Goal: Task Accomplishment & Management: Complete application form

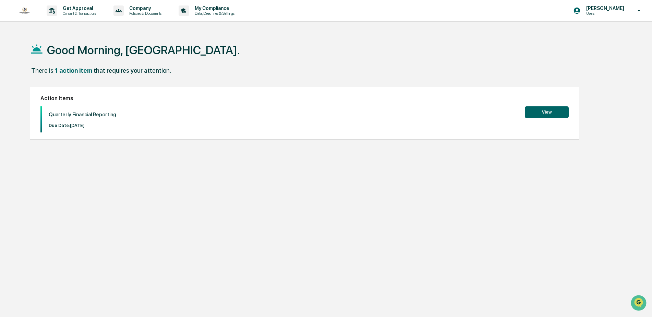
click at [548, 111] on button "View" at bounding box center [547, 112] width 44 height 12
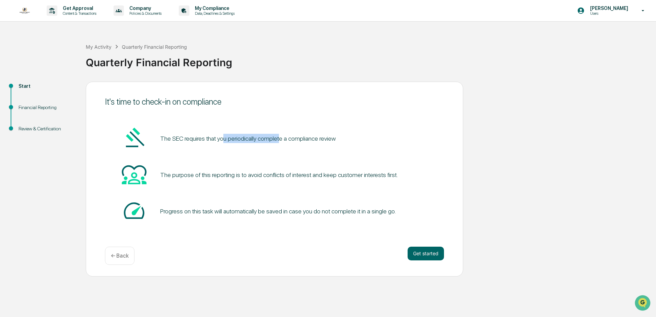
drag, startPoint x: 221, startPoint y: 141, endPoint x: 277, endPoint y: 144, distance: 55.6
click at [277, 144] on div "The SEC requires that you periodically complete a compliance review" at bounding box center [274, 139] width 339 height 26
drag, startPoint x: 186, startPoint y: 176, endPoint x: 328, endPoint y: 174, distance: 141.7
click at [324, 174] on div "The purpose of this reporting is to avoid conflicts of interest and keep custom…" at bounding box center [279, 174] width 238 height 7
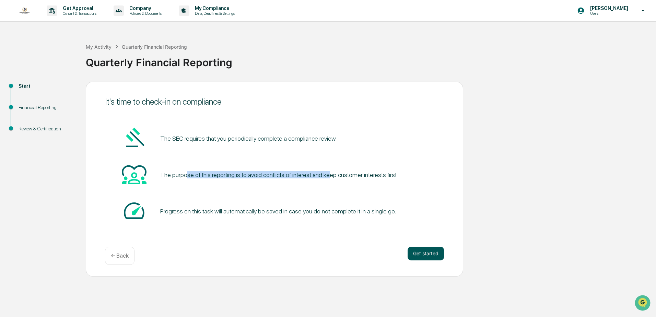
click at [422, 252] on button "Get started" at bounding box center [425, 254] width 36 height 14
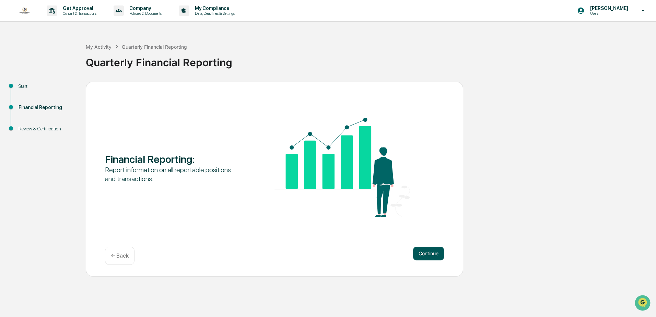
click at [427, 253] on button "Continue" at bounding box center [428, 254] width 31 height 14
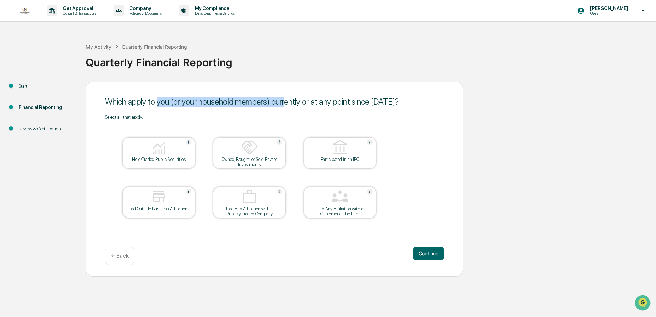
drag, startPoint x: 157, startPoint y: 102, endPoint x: 285, endPoint y: 101, distance: 127.2
click at [285, 101] on div "Which apply to you (or your household members ) currently or at any point since…" at bounding box center [274, 102] width 339 height 10
click at [305, 102] on div "Which apply to you (or your household members ) currently or at any point since…" at bounding box center [274, 102] width 339 height 10
click at [160, 163] on div "Held/Traded Public Securities" at bounding box center [158, 153] width 73 height 32
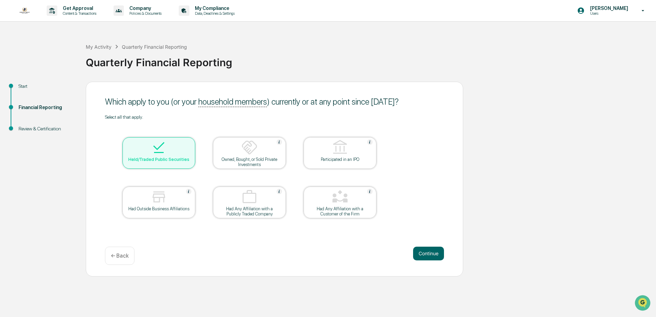
click at [253, 164] on div "Owned, Bought, or Sold Private Investments" at bounding box center [249, 162] width 62 height 10
click at [208, 178] on table "Held/Traded Public Securities Owned, Bought, or Sold Private Investments Partic…" at bounding box center [249, 178] width 289 height 116
click at [240, 155] on div at bounding box center [249, 147] width 69 height 17
drag, startPoint x: 422, startPoint y: 0, endPoint x: 302, endPoint y: 26, distance: 122.8
click at [302, 26] on div "Get Approval Content & Transactions Company Policies & Documents My Compliance …" at bounding box center [328, 158] width 656 height 317
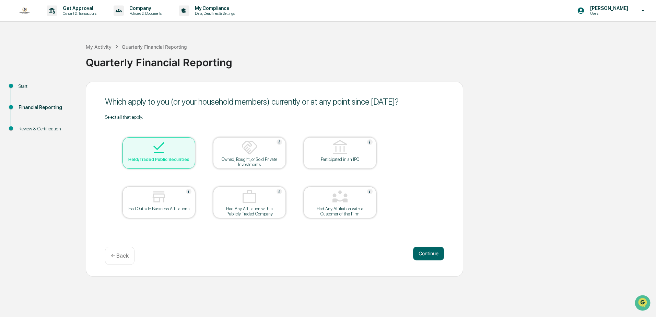
click at [287, 48] on div "My Activity Quarterly Financial Reporting Quarterly Financial Reporting" at bounding box center [369, 57] width 567 height 28
